Goal: Task Accomplishment & Management: Use online tool/utility

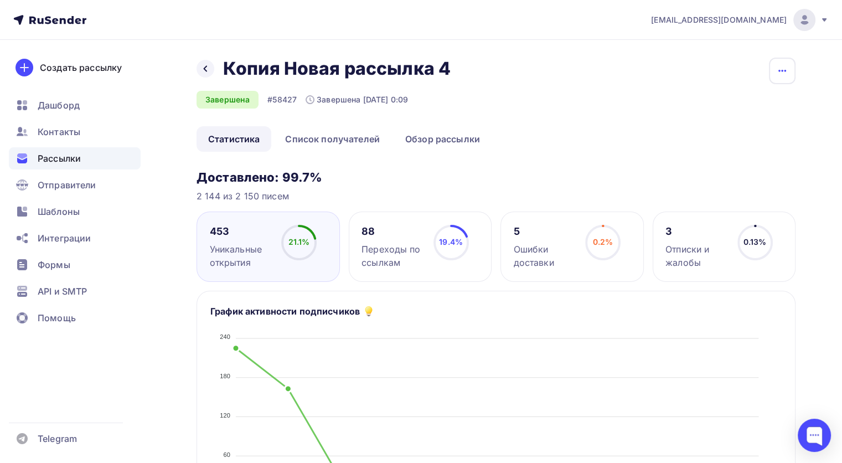
click at [775, 78] on button "button" at bounding box center [782, 71] width 27 height 27
click at [738, 106] on div "Копировать" at bounding box center [740, 105] width 106 height 13
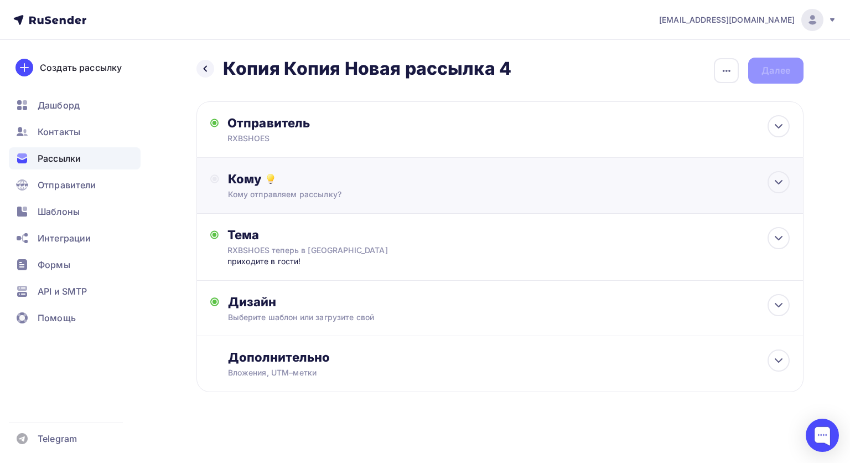
click at [301, 208] on div "Кому Кому отправляем рассылку? Списки получателей Выберите список Все списки id…" at bounding box center [500, 186] width 607 height 56
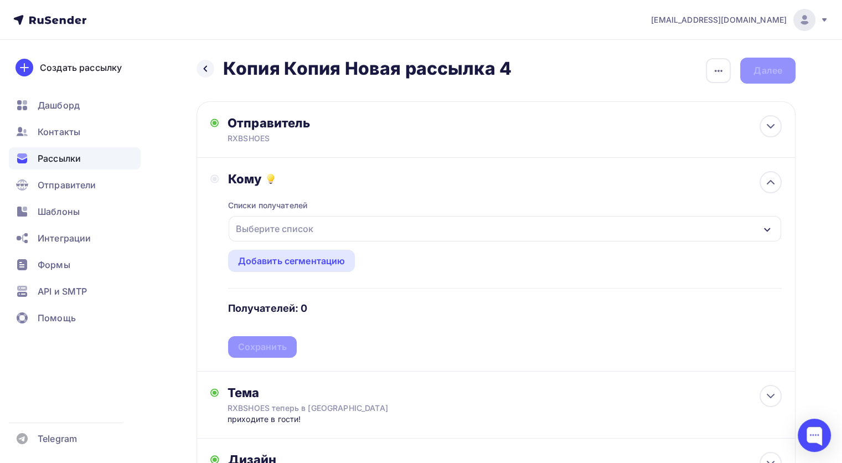
click at [303, 236] on div "Выберите список" at bounding box center [274, 229] width 86 height 20
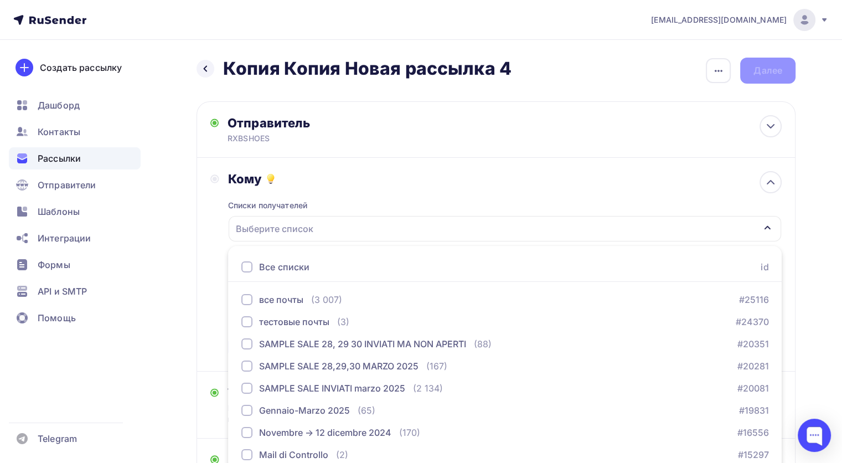
scroll to position [69, 0]
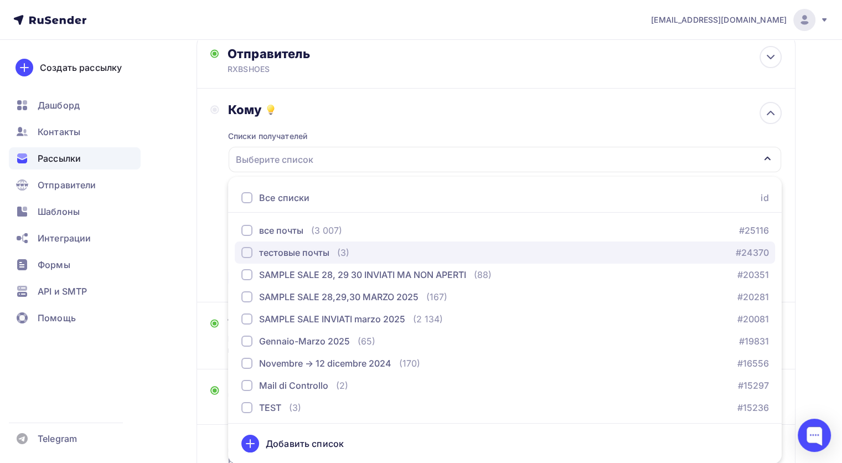
click at [306, 249] on div "тестовые почты" at bounding box center [294, 252] width 70 height 13
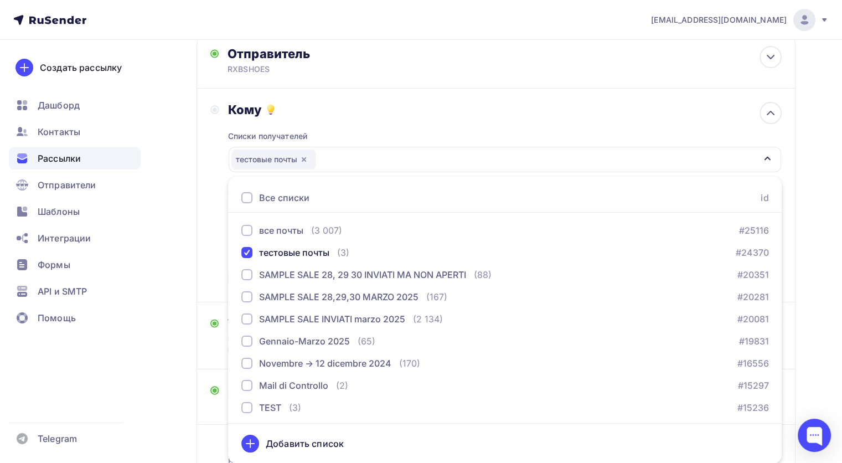
click at [218, 204] on div "Кому Списки получателей тестовые почты Все списки id все почты (3 007) #25116 т…" at bounding box center [495, 195] width 571 height 187
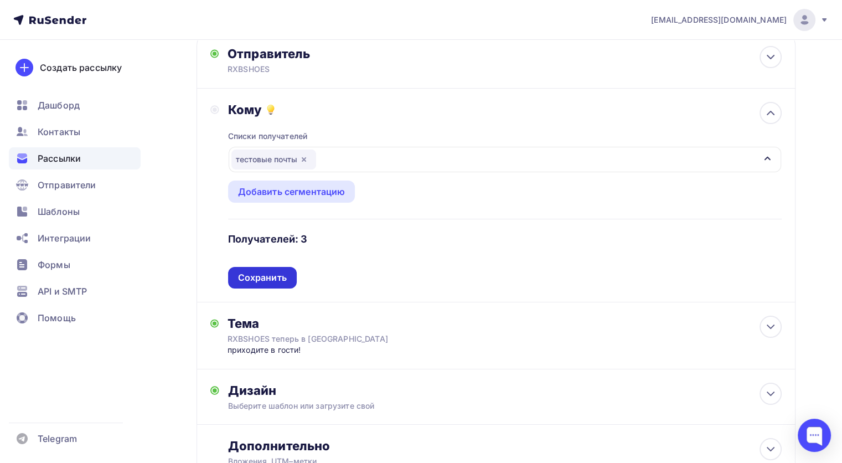
click at [267, 280] on div "Сохранить" at bounding box center [262, 277] width 49 height 13
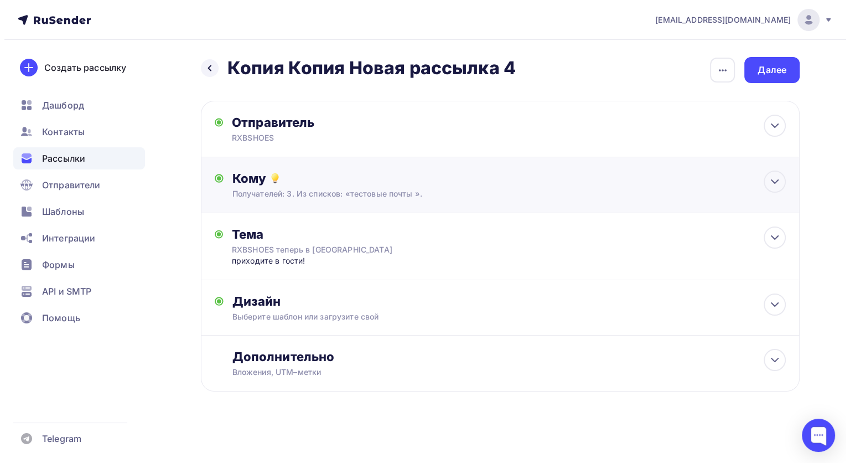
scroll to position [0, 0]
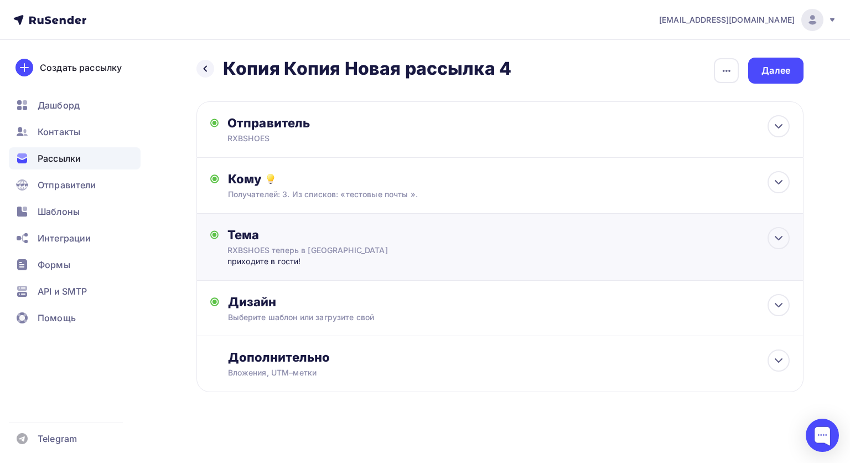
click at [330, 272] on div "Тема RXBSHOES теперь в Москве приходите в гости! Тема * RXBSHOES теперь в Москв…" at bounding box center [500, 247] width 607 height 67
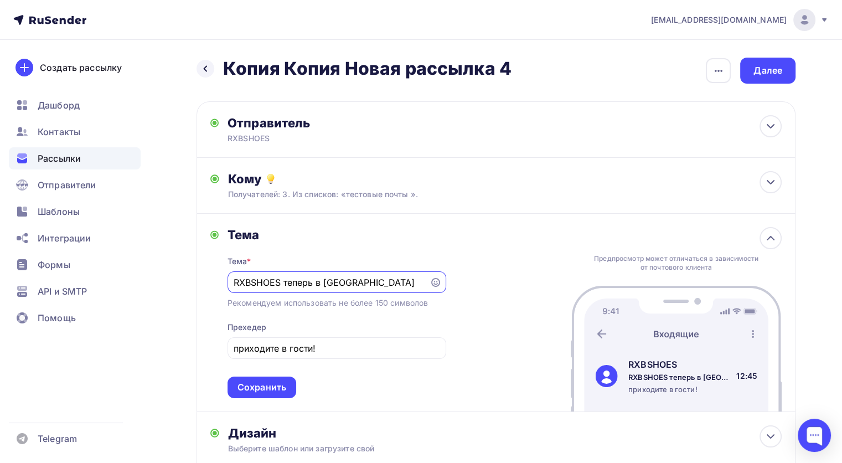
drag, startPoint x: 383, startPoint y: 279, endPoint x: 229, endPoint y: 288, distance: 154.2
click at [229, 288] on div "RXBSHOES теперь в Москве" at bounding box center [337, 282] width 219 height 22
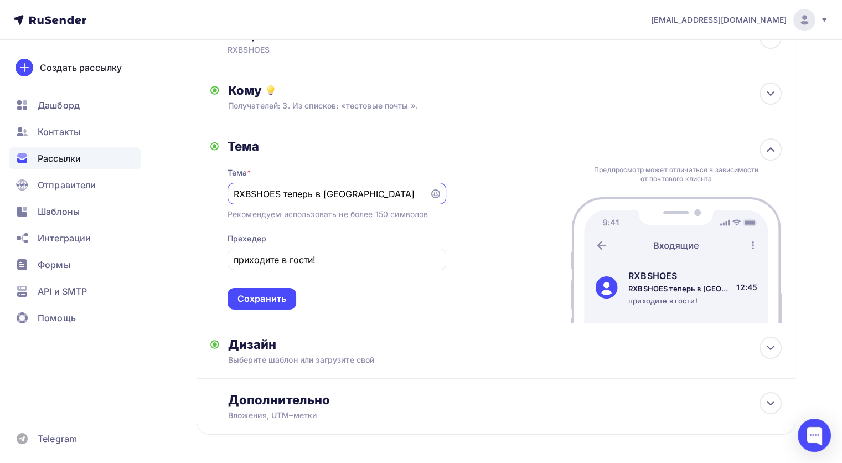
scroll to position [84, 0]
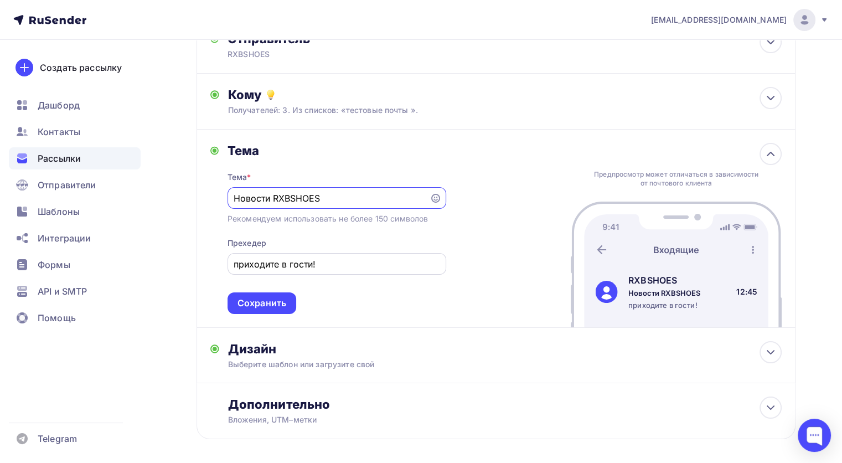
type input "Новости RXBSHOES"
drag, startPoint x: 345, startPoint y: 258, endPoint x: 218, endPoint y: 260, distance: 127.9
click at [218, 260] on div "Тема Тема * Новости RXBSHOES Рекомендуем использовать не более 150 символов Пре…" at bounding box center [328, 228] width 236 height 171
type input "G"
type input "Приглашение на лекцию"
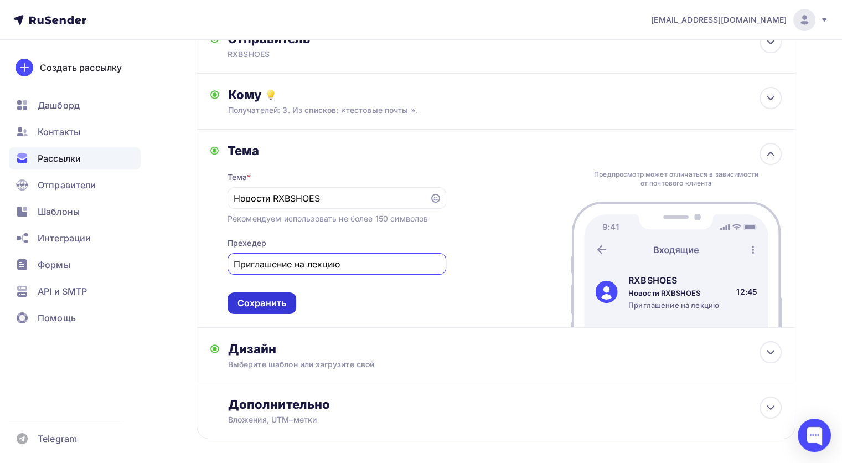
click at [294, 303] on div "Сохранить" at bounding box center [262, 303] width 69 height 22
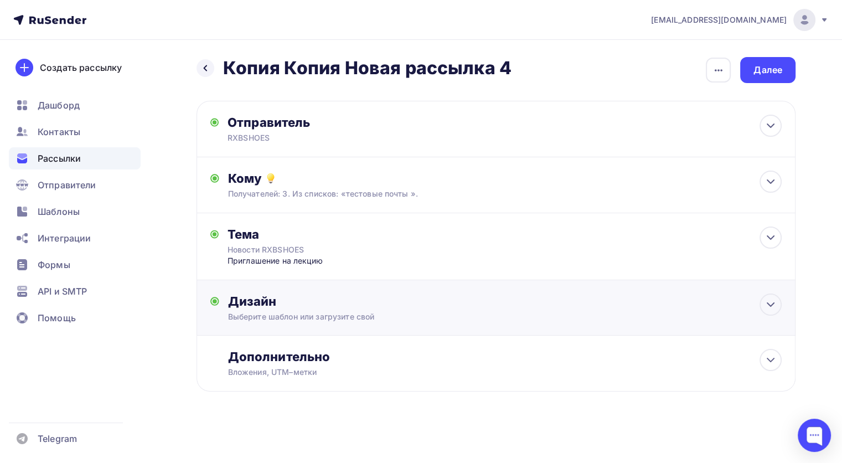
scroll to position [0, 0]
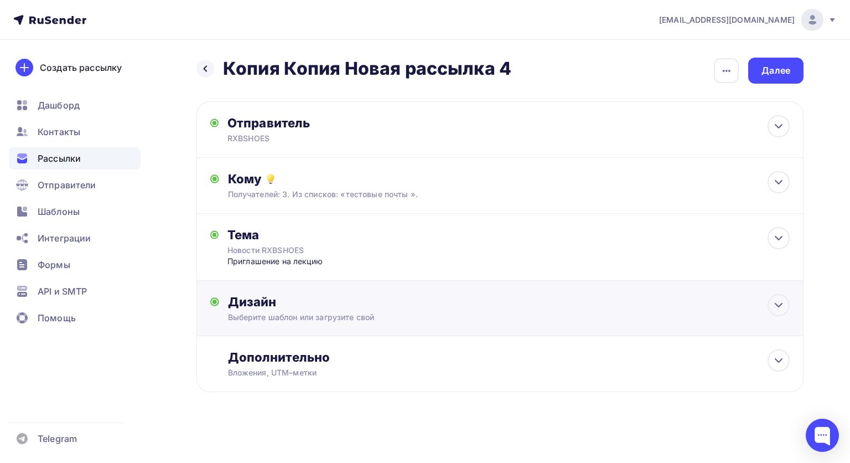
click at [337, 310] on div "Дизайн Выберите шаблон или загрузите свой Размер письма: 122 Kb Заменить шаблон…" at bounding box center [509, 308] width 562 height 29
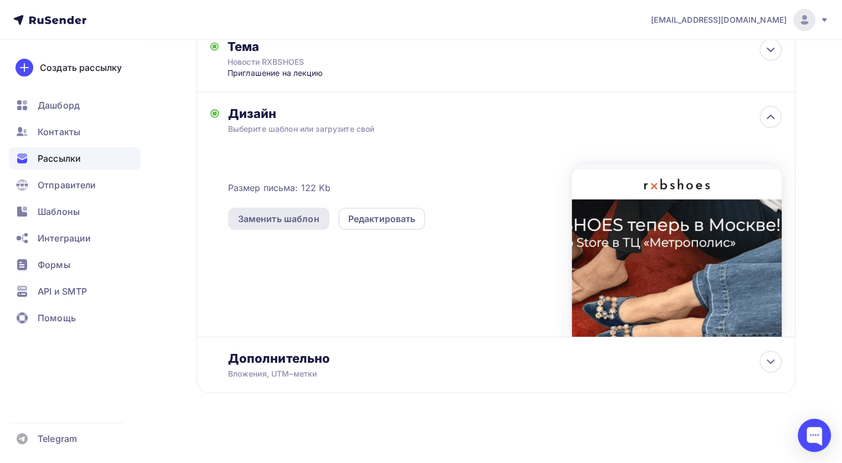
scroll to position [189, 0]
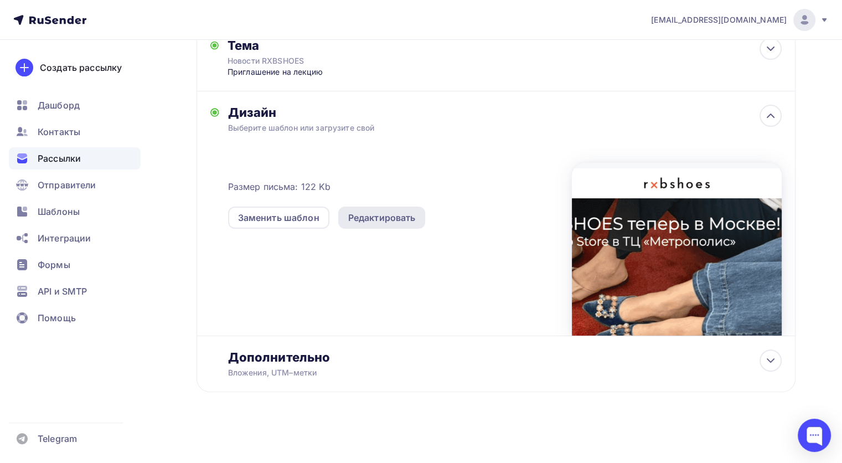
click at [385, 211] on div "Редактировать" at bounding box center [382, 217] width 68 height 13
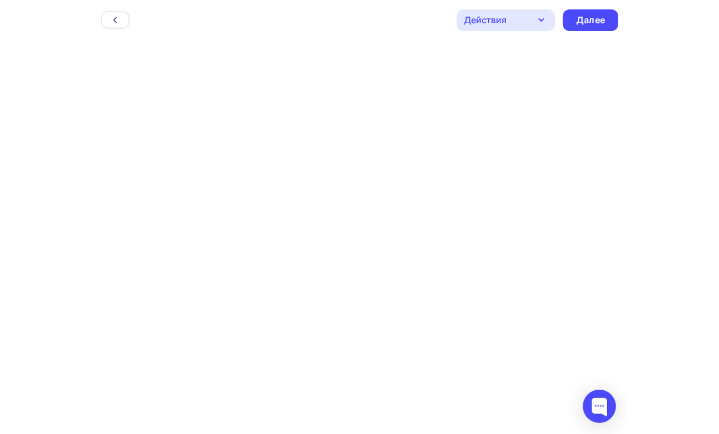
scroll to position [2, 0]
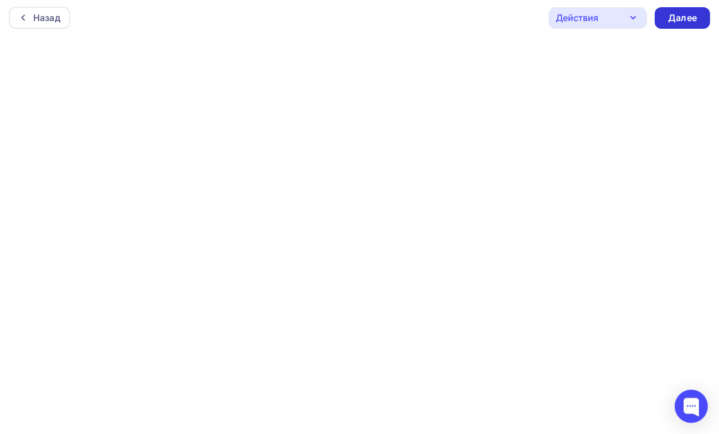
click at [673, 18] on div "Далее" at bounding box center [682, 18] width 29 height 13
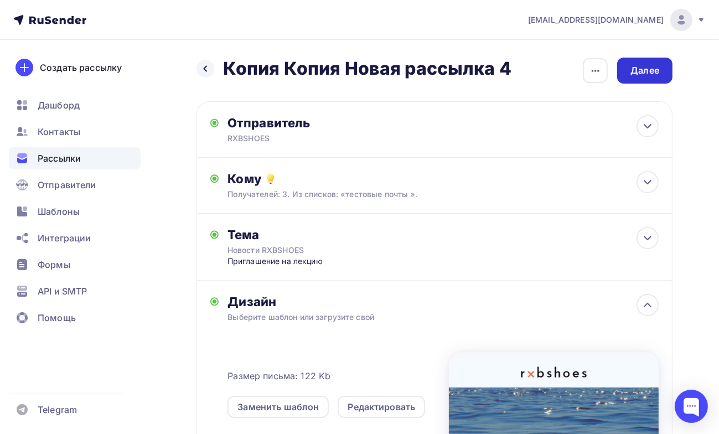
click at [636, 70] on div "Далее" at bounding box center [645, 70] width 29 height 13
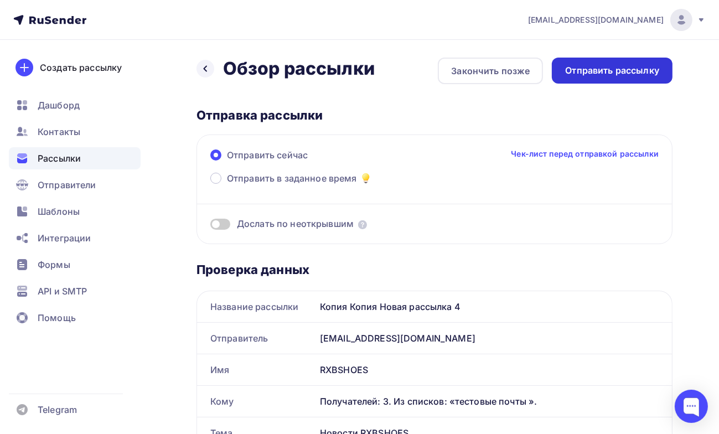
click at [640, 75] on div "Отправить рассылку" at bounding box center [612, 70] width 94 height 13
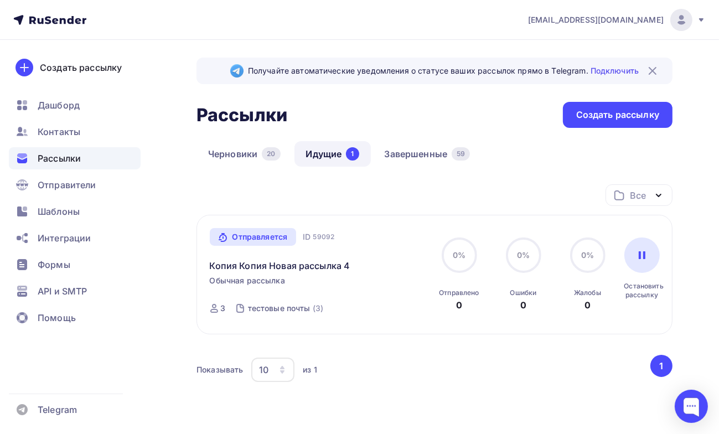
click at [688, 226] on div "Получайте автоматические уведомления о статусе ваших рассылок прямо в Telegram.…" at bounding box center [359, 267] width 719 height 455
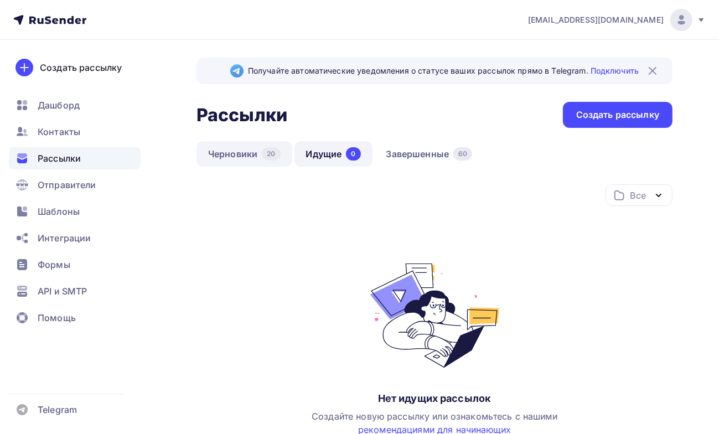
click at [264, 150] on div "20" at bounding box center [271, 153] width 18 height 13
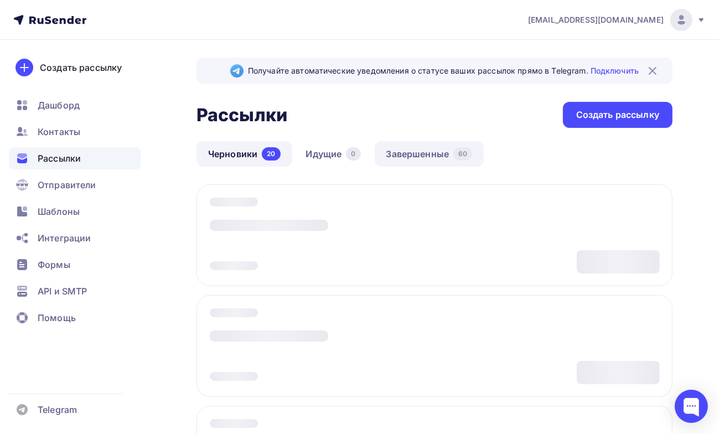
click at [423, 154] on link "Завершенные 60" at bounding box center [430, 153] width 110 height 25
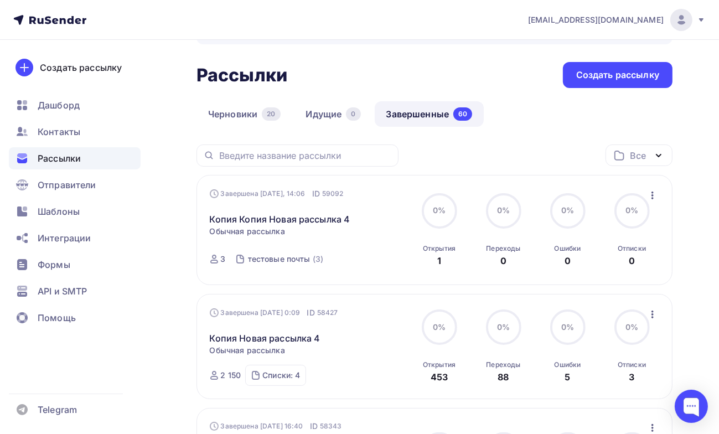
scroll to position [48, 0]
